Goal: Find specific page/section: Find specific page/section

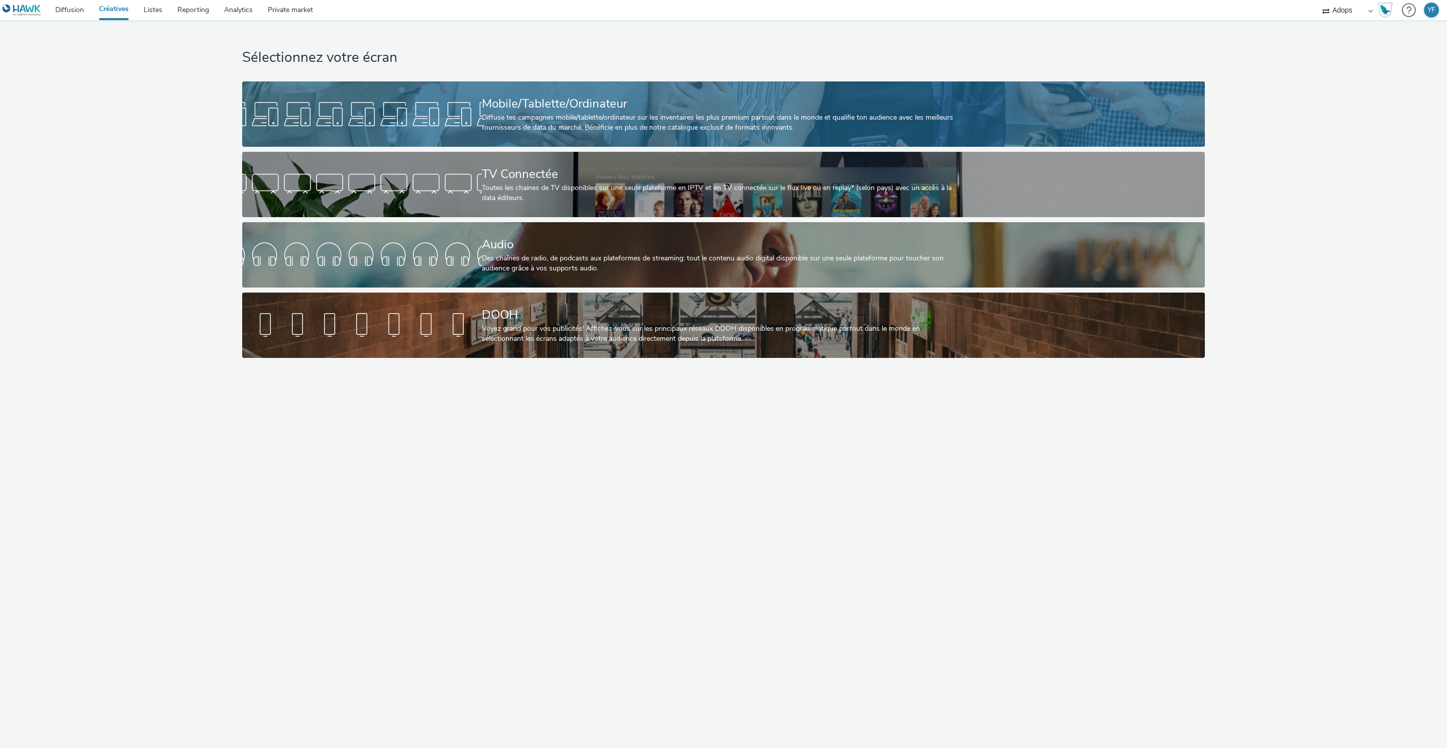
click at [425, 119] on div at bounding box center [362, 114] width 240 height 32
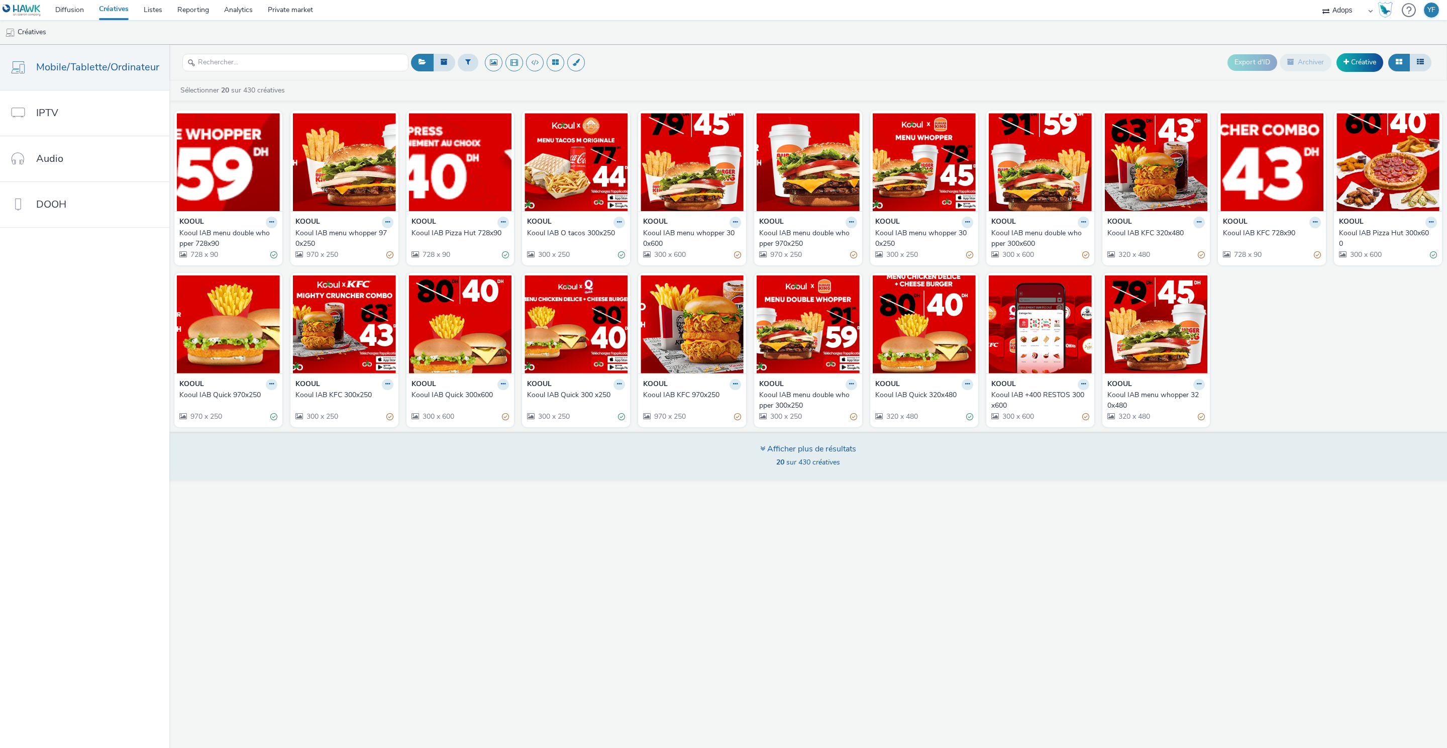
click at [798, 450] on div "Afficher plus de résultats" at bounding box center [808, 449] width 96 height 12
click at [784, 451] on div "Afficher plus de résultats" at bounding box center [808, 449] width 96 height 12
click at [765, 450] on div "Afficher plus de résultats" at bounding box center [808, 449] width 96 height 12
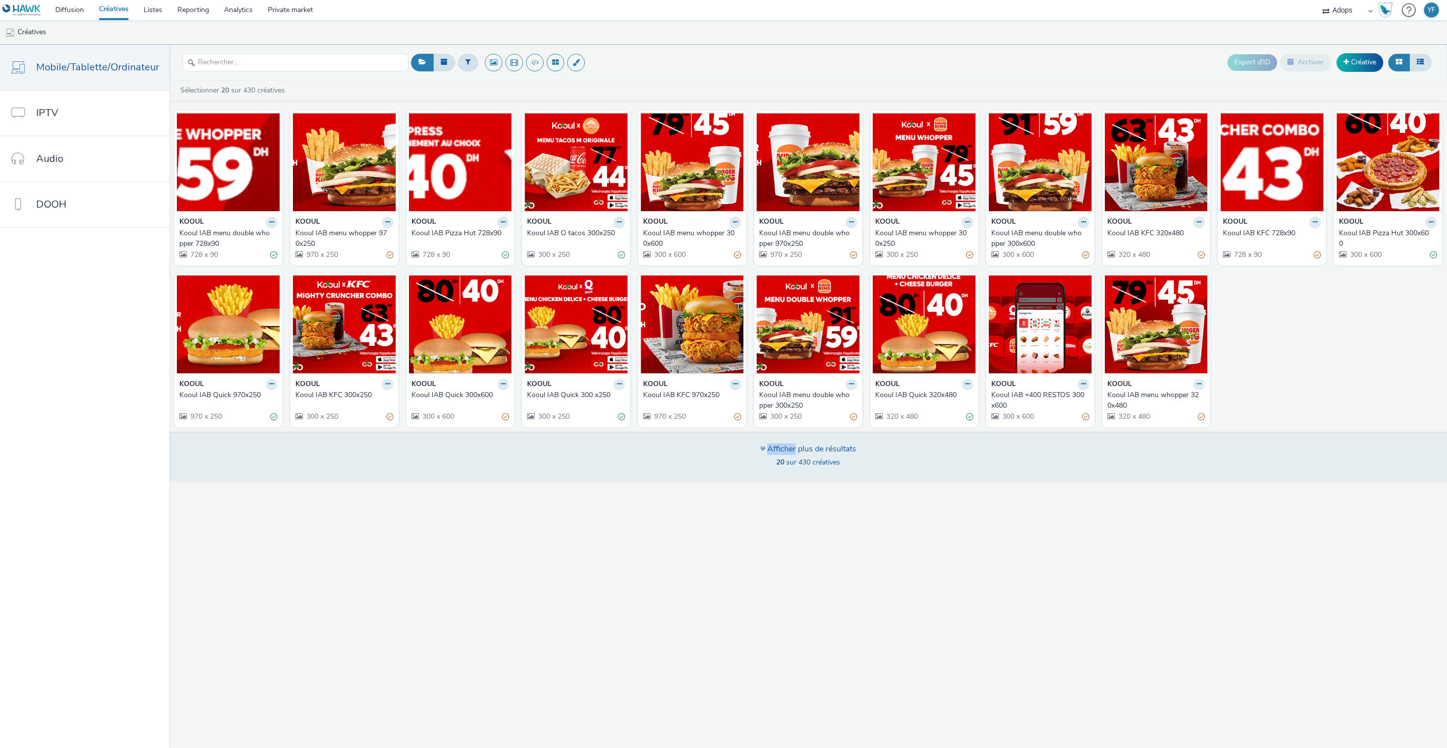
click at [765, 450] on div "Afficher plus de résultats" at bounding box center [808, 449] width 96 height 12
click at [819, 452] on div "Afficher plus de résultats" at bounding box center [808, 449] width 96 height 12
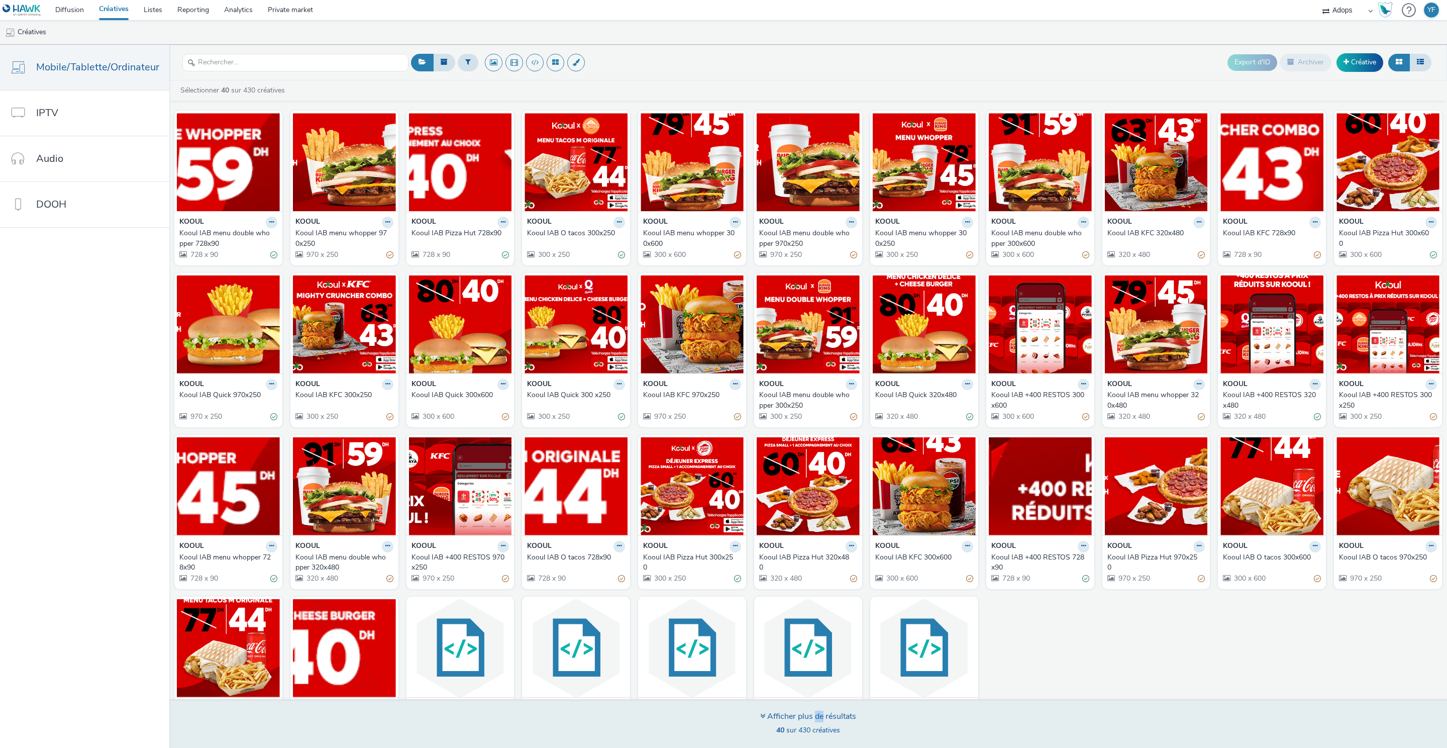
click at [803, 469] on figure at bounding box center [808, 486] width 103 height 98
